Goal: Information Seeking & Learning: Learn about a topic

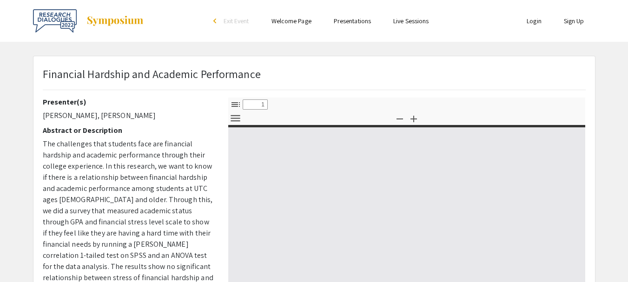
select select "custom"
type input "0"
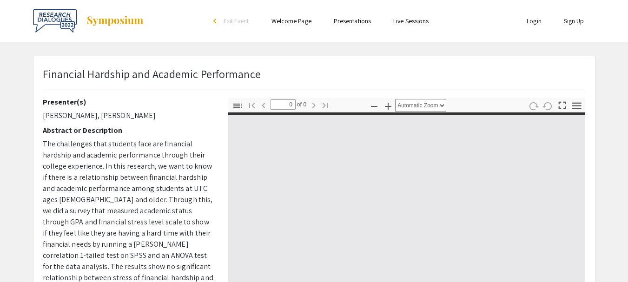
select select "custom"
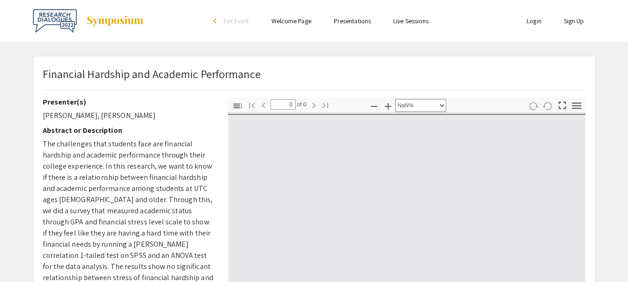
type input "1"
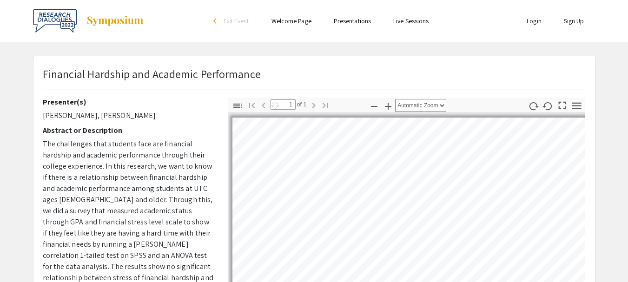
select select "page-width"
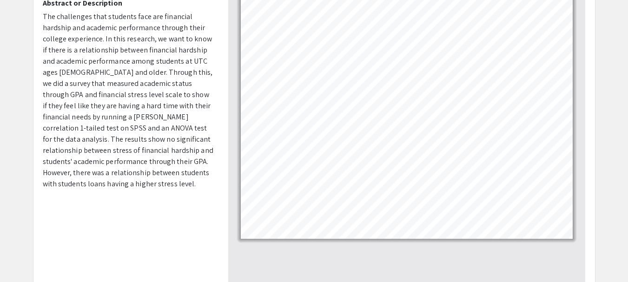
scroll to position [117, 0]
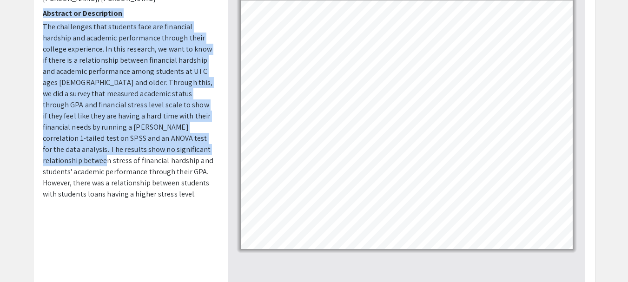
drag, startPoint x: 43, startPoint y: 4, endPoint x: 167, endPoint y: 147, distance: 189.0
click at [167, 147] on div "Presenter(s) [PERSON_NAME], [PERSON_NAME] Abstract or Description The challenge…" at bounding box center [129, 93] width 172 height 227
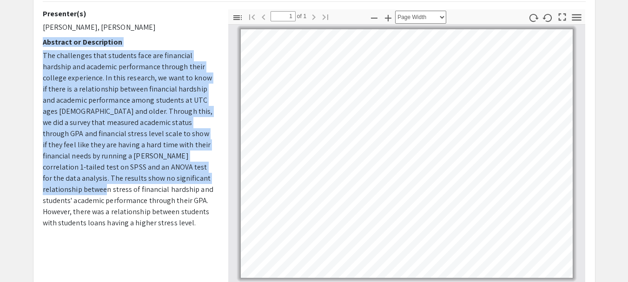
scroll to position [87, 0]
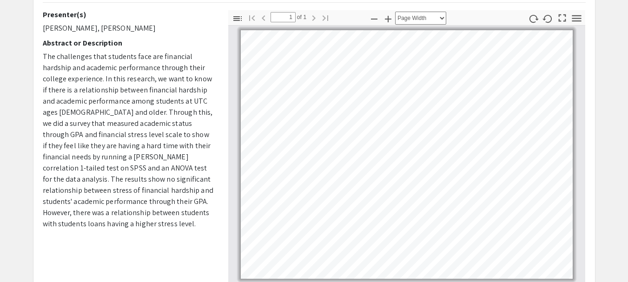
click at [197, 240] on div "Presenter(s) [PERSON_NAME], [PERSON_NAME] Abstract or Description The challenge…" at bounding box center [129, 173] width 186 height 326
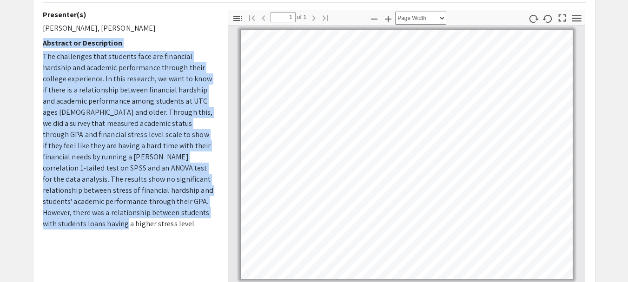
drag, startPoint x: 42, startPoint y: 43, endPoint x: 188, endPoint y: 232, distance: 239.1
click at [188, 232] on div "Presenter(s) [PERSON_NAME], [PERSON_NAME] Abstract or Description The challenge…" at bounding box center [129, 173] width 186 height 326
copy div "Abstract or Description The challenges that students face are financial hardshi…"
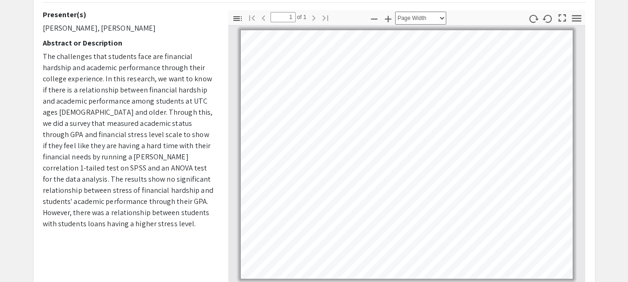
drag, startPoint x: 203, startPoint y: 238, endPoint x: 216, endPoint y: 253, distance: 20.4
click at [212, 247] on div "Presenter(s) [PERSON_NAME], [PERSON_NAME] Abstract or Description The challenge…" at bounding box center [129, 173] width 186 height 326
